Goal: Navigation & Orientation: Find specific page/section

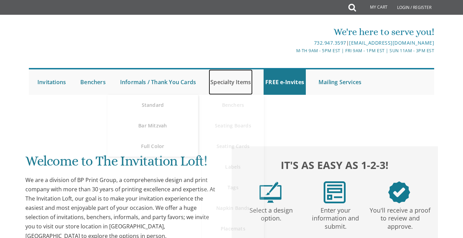
click at [228, 79] on link "Specialty Items" at bounding box center [231, 81] width 44 height 25
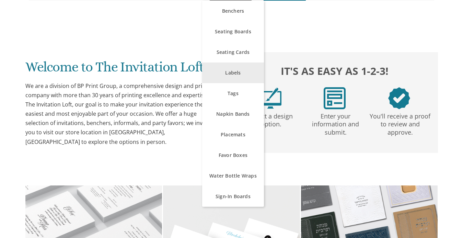
scroll to position [103, 0]
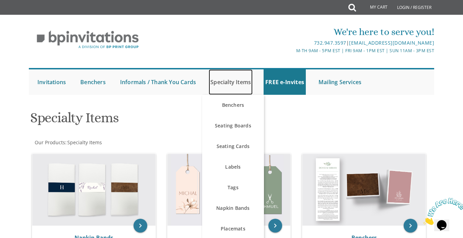
click at [221, 84] on link "Specialty Items" at bounding box center [231, 81] width 44 height 25
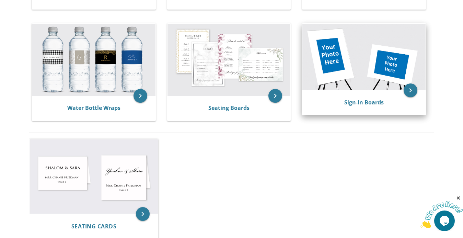
scroll to position [481, 0]
